Goal: Transaction & Acquisition: Purchase product/service

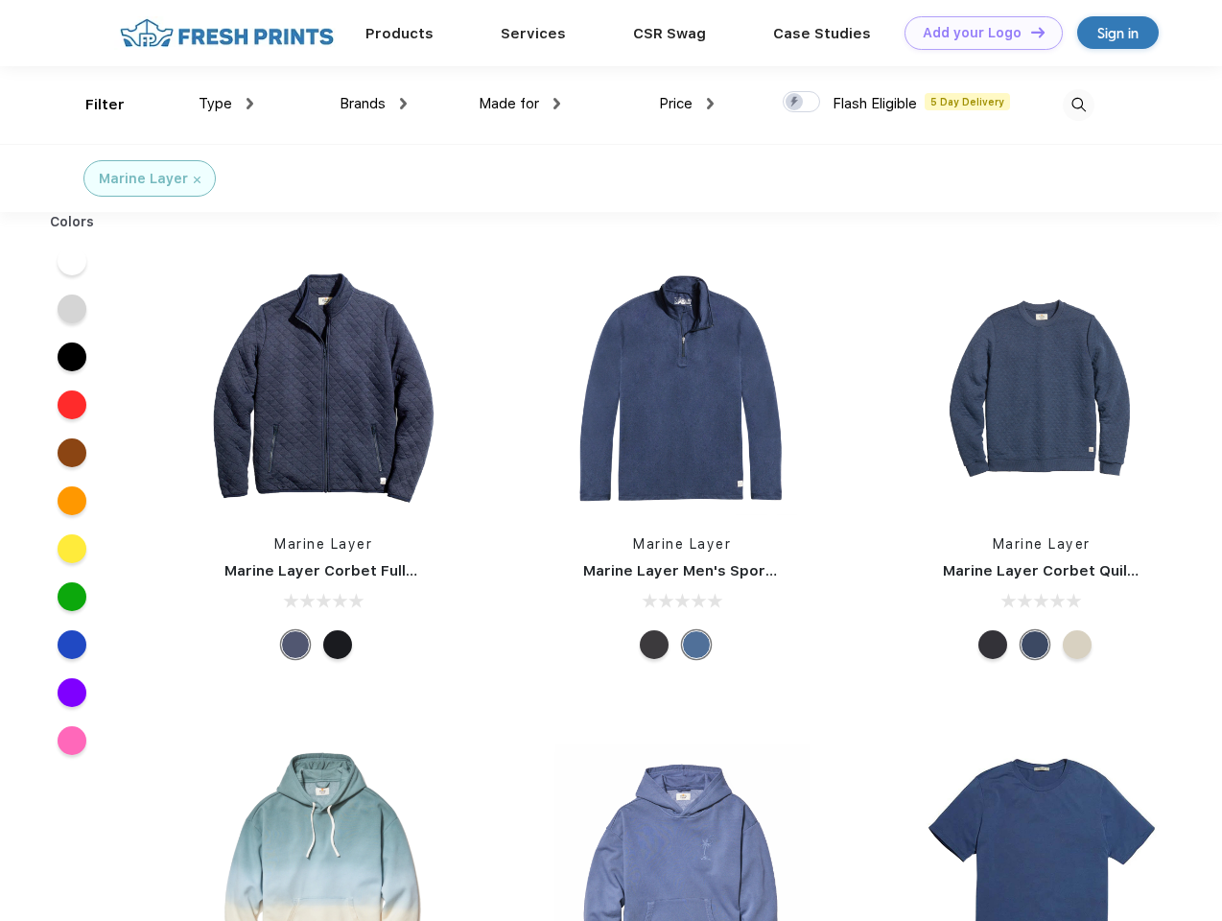
click at [977, 33] on link "Add your Logo Design Tool" at bounding box center [984, 33] width 158 height 34
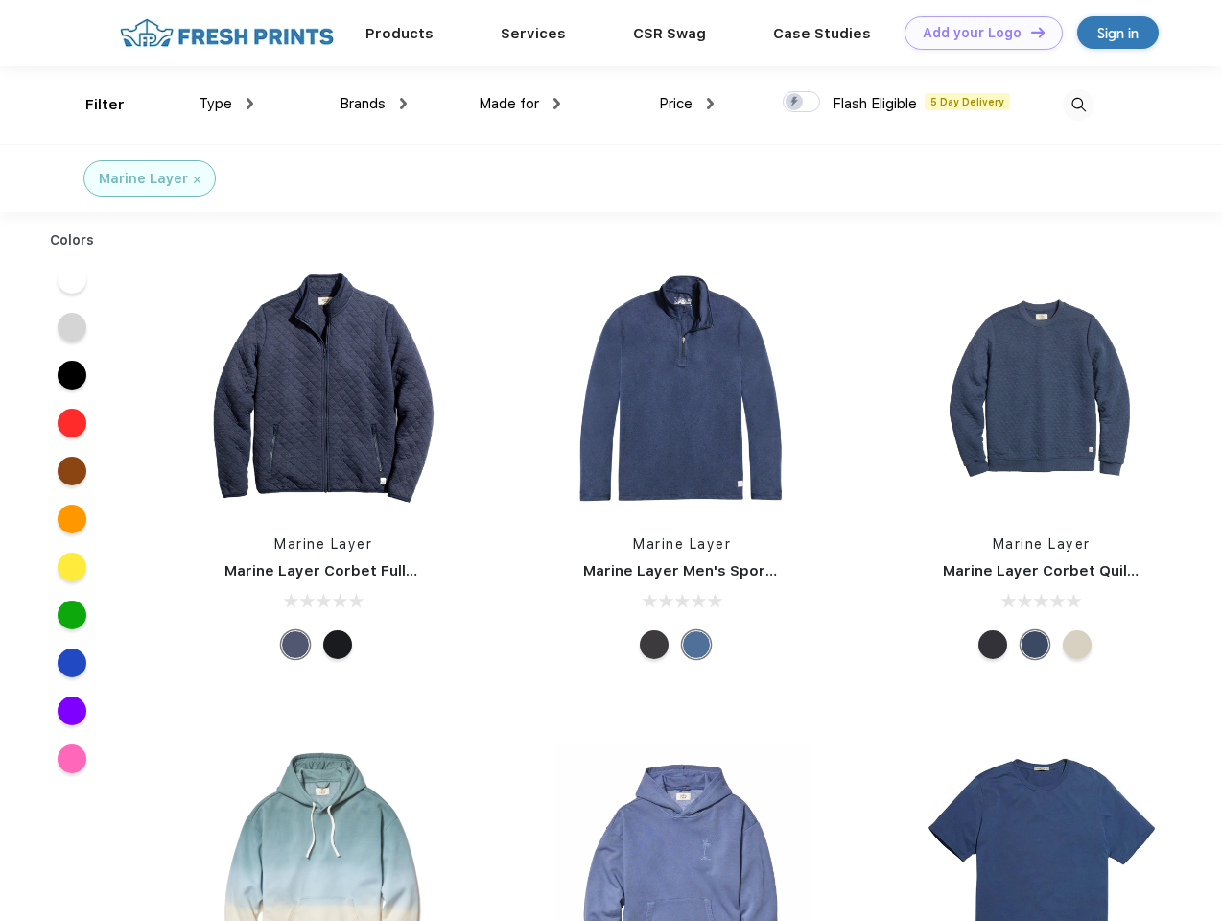
click at [0, 0] on div "Design Tool" at bounding box center [0, 0] width 0 height 0
click at [1030, 32] on link "Add your Logo Design Tool" at bounding box center [984, 33] width 158 height 34
click at [92, 105] on div "Filter" at bounding box center [104, 105] width 39 height 22
click at [226, 104] on span "Type" at bounding box center [216, 103] width 34 height 17
click at [373, 104] on span "Brands" at bounding box center [363, 103] width 46 height 17
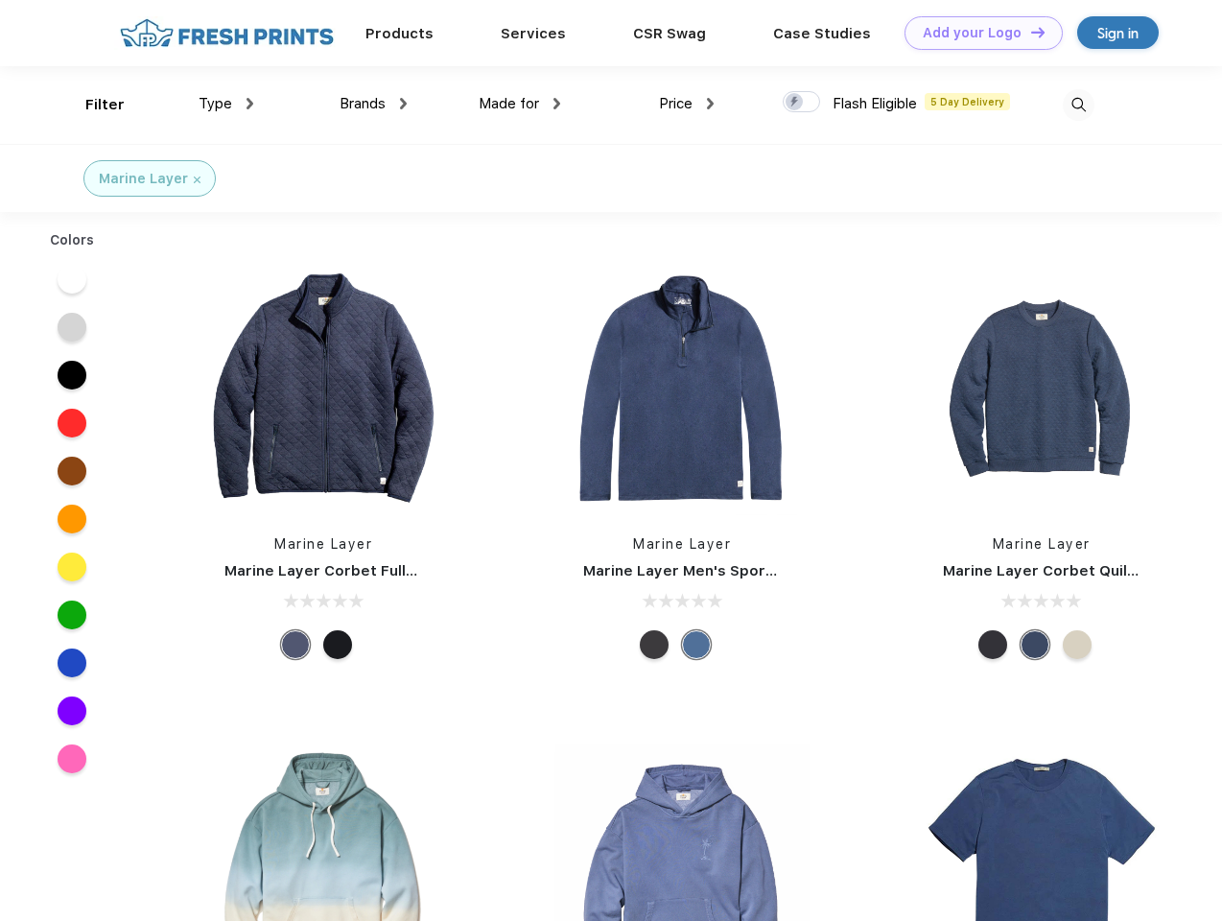
click at [520, 104] on span "Made for" at bounding box center [509, 103] width 60 height 17
click at [687, 104] on span "Price" at bounding box center [676, 103] width 34 height 17
click at [802, 103] on div at bounding box center [801, 101] width 37 height 21
click at [795, 103] on input "checkbox" at bounding box center [789, 96] width 12 height 12
click at [1078, 105] on img at bounding box center [1079, 105] width 32 height 32
